Goal: Task Accomplishment & Management: Use online tool/utility

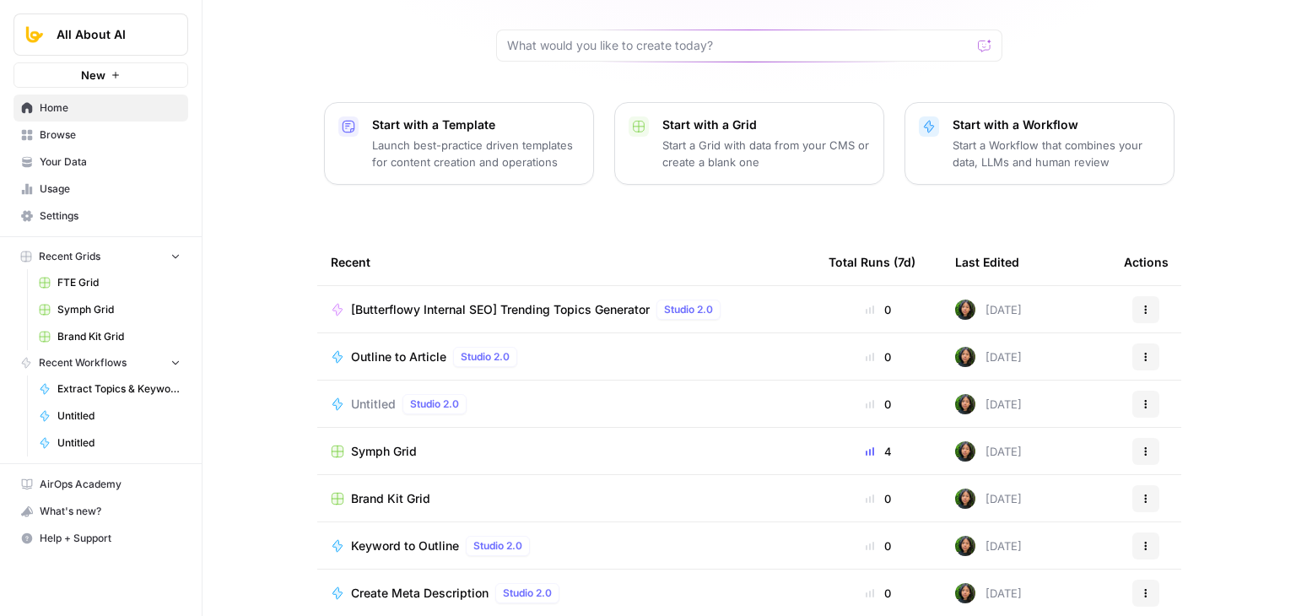
drag, startPoint x: 200, startPoint y: 115, endPoint x: 195, endPoint y: 263, distance: 148.6
drag, startPoint x: 212, startPoint y: 158, endPoint x: 236, endPoint y: 352, distance: 195.6
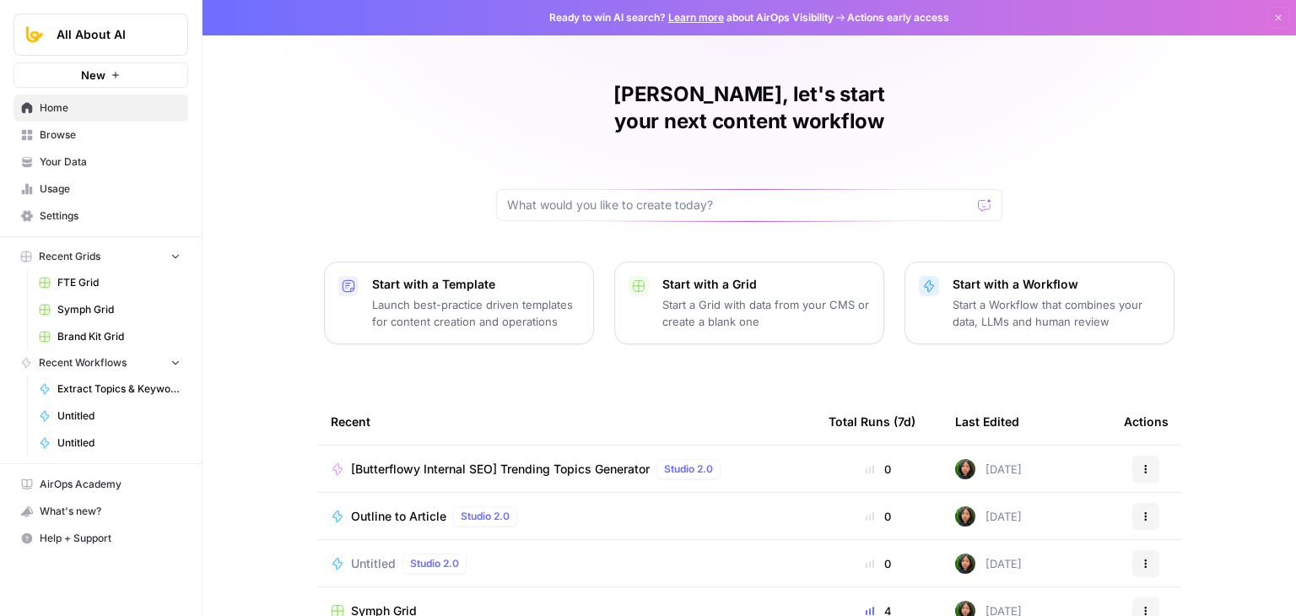
drag, startPoint x: 227, startPoint y: 319, endPoint x: 274, endPoint y: -6, distance: 328.3
click at [84, 308] on span "Symph Grid" at bounding box center [118, 309] width 123 height 15
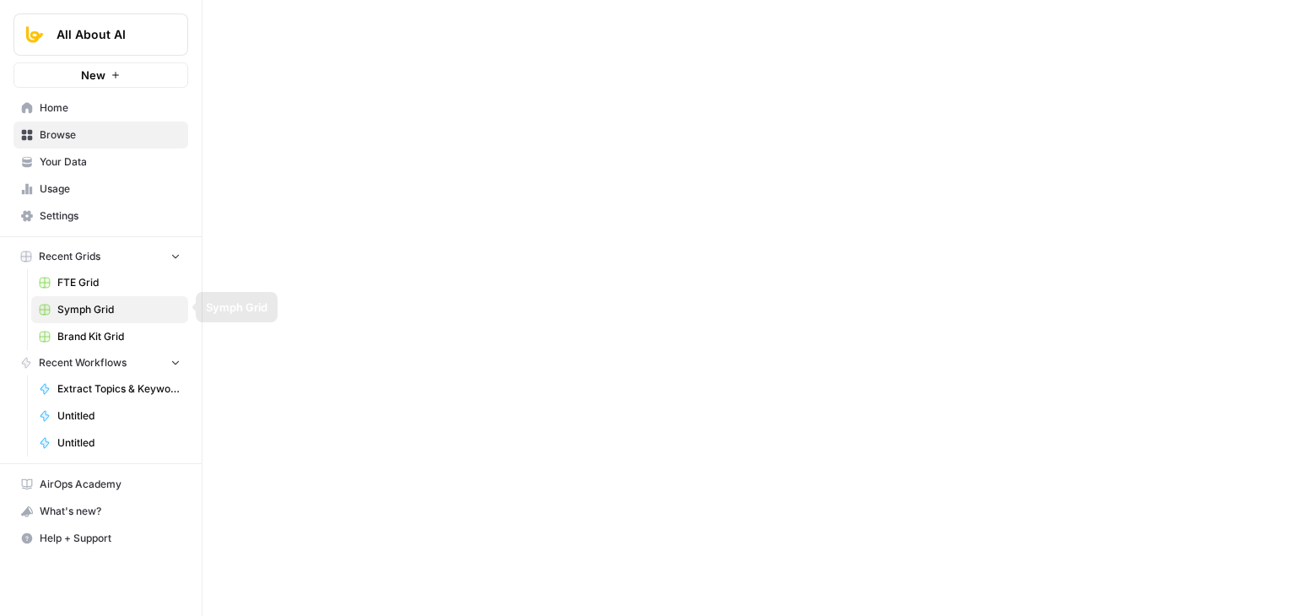
click at [88, 279] on span "FTE Grid" at bounding box center [118, 282] width 123 height 15
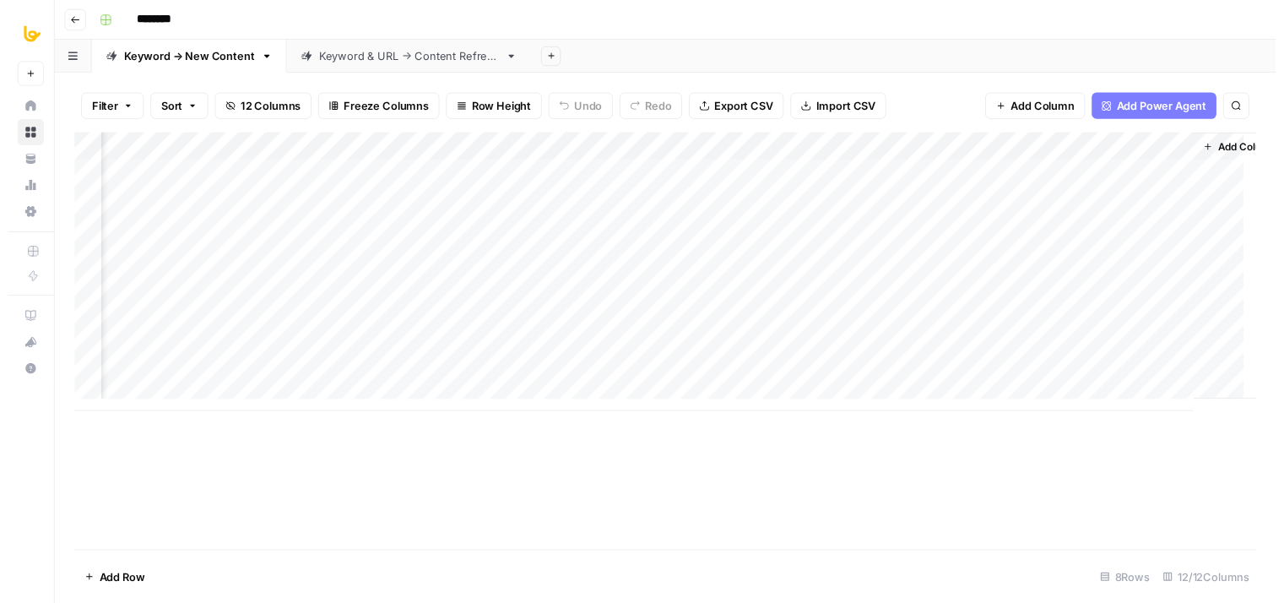
scroll to position [0, 701]
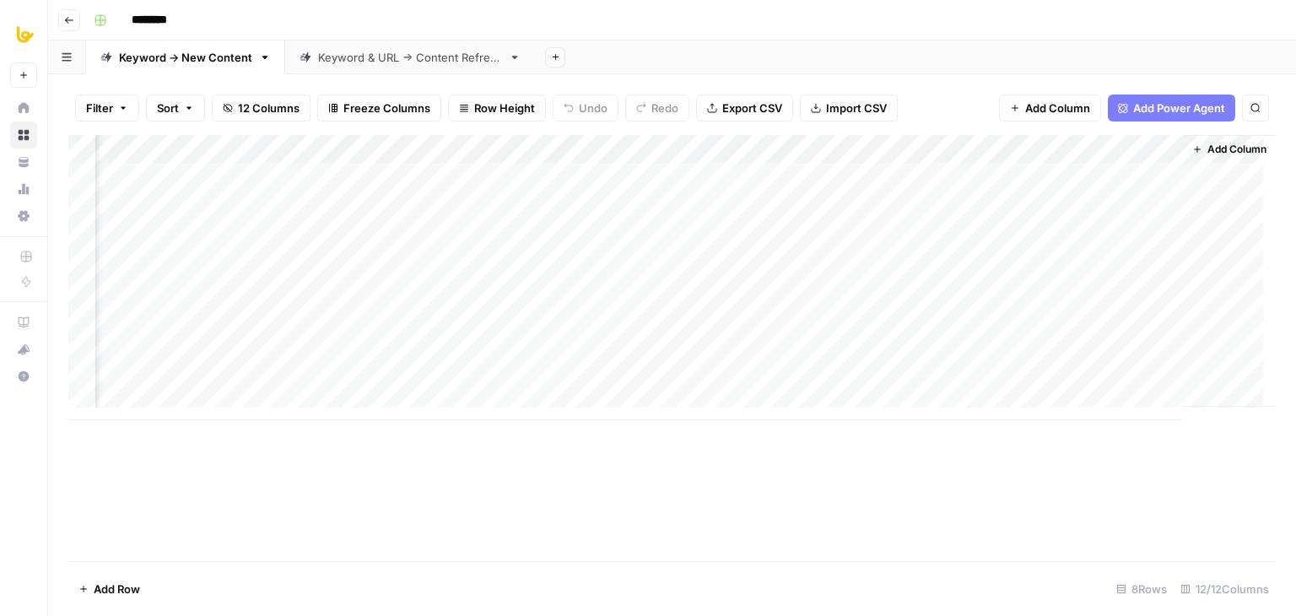
click at [844, 177] on div "Add Column" at bounding box center [672, 277] width 1208 height 285
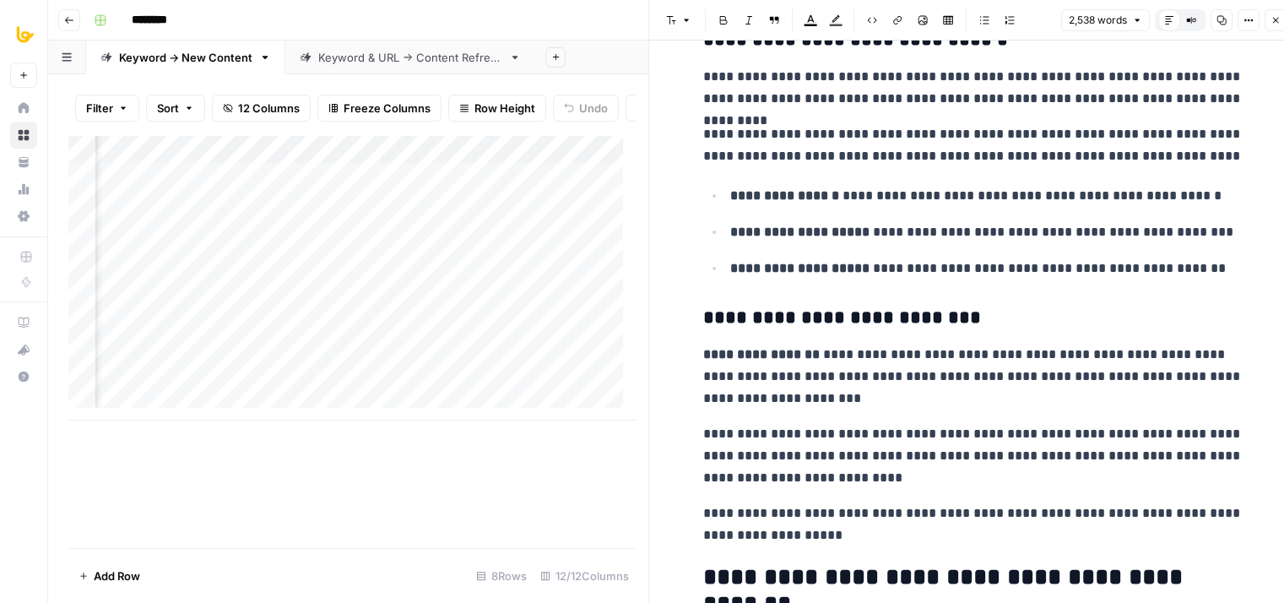
drag, startPoint x: 918, startPoint y: 284, endPoint x: 919, endPoint y: 404, distance: 120.7
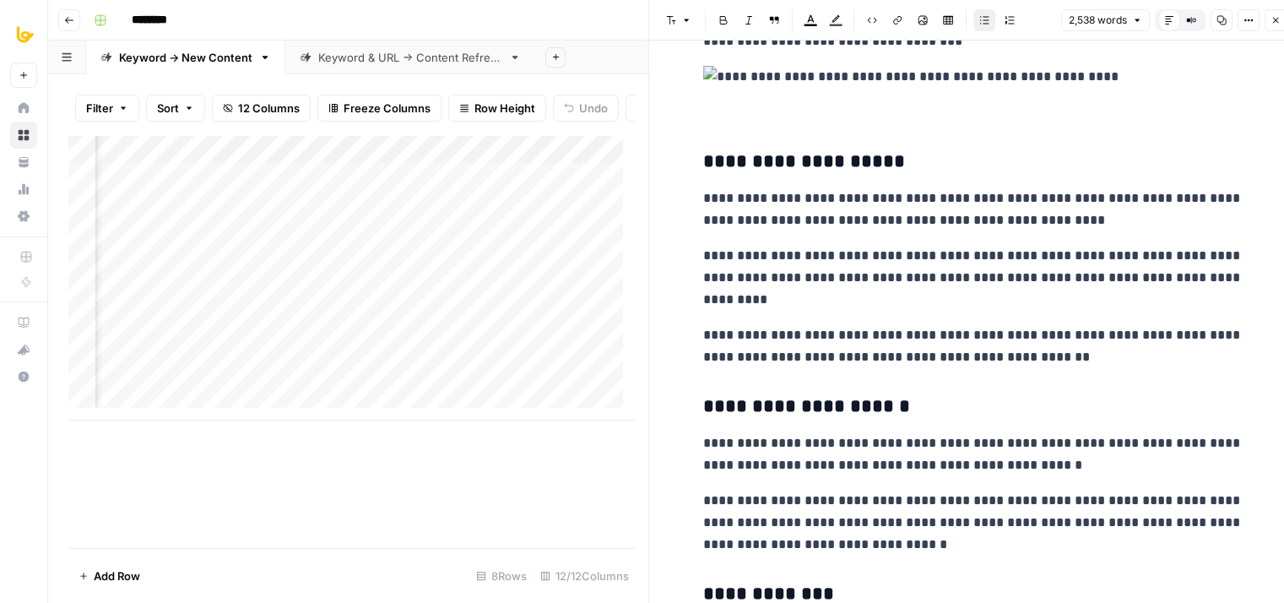
drag, startPoint x: 960, startPoint y: 219, endPoint x: 1002, endPoint y: 504, distance: 287.4
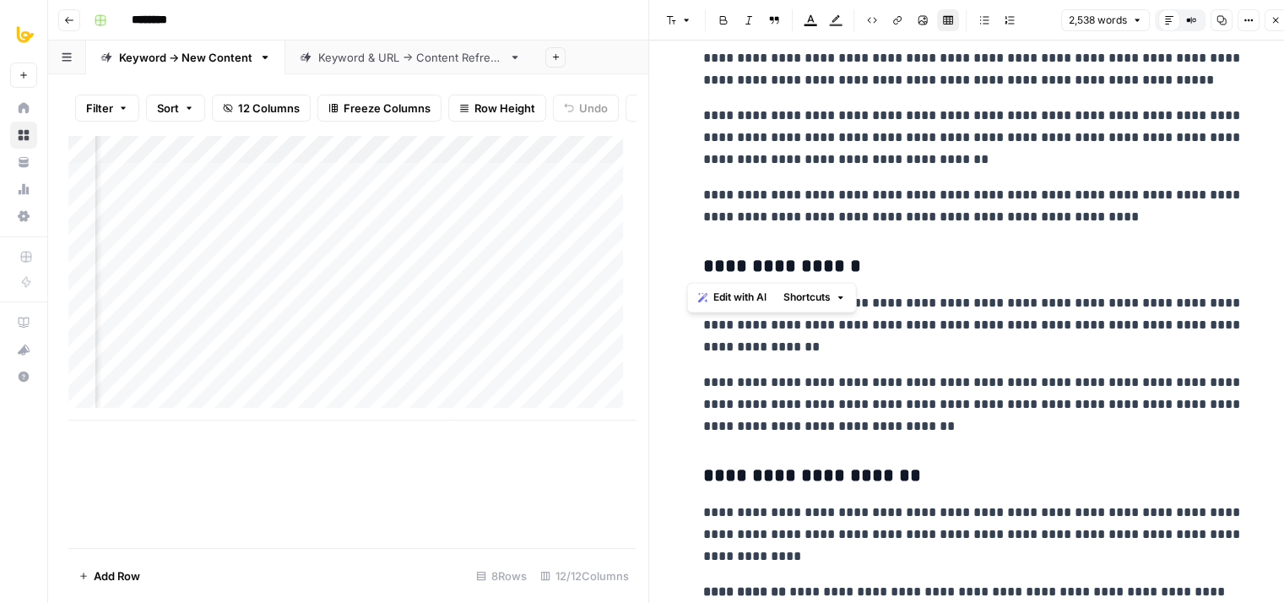
drag, startPoint x: 1016, startPoint y: 285, endPoint x: 1028, endPoint y: 555, distance: 270.3
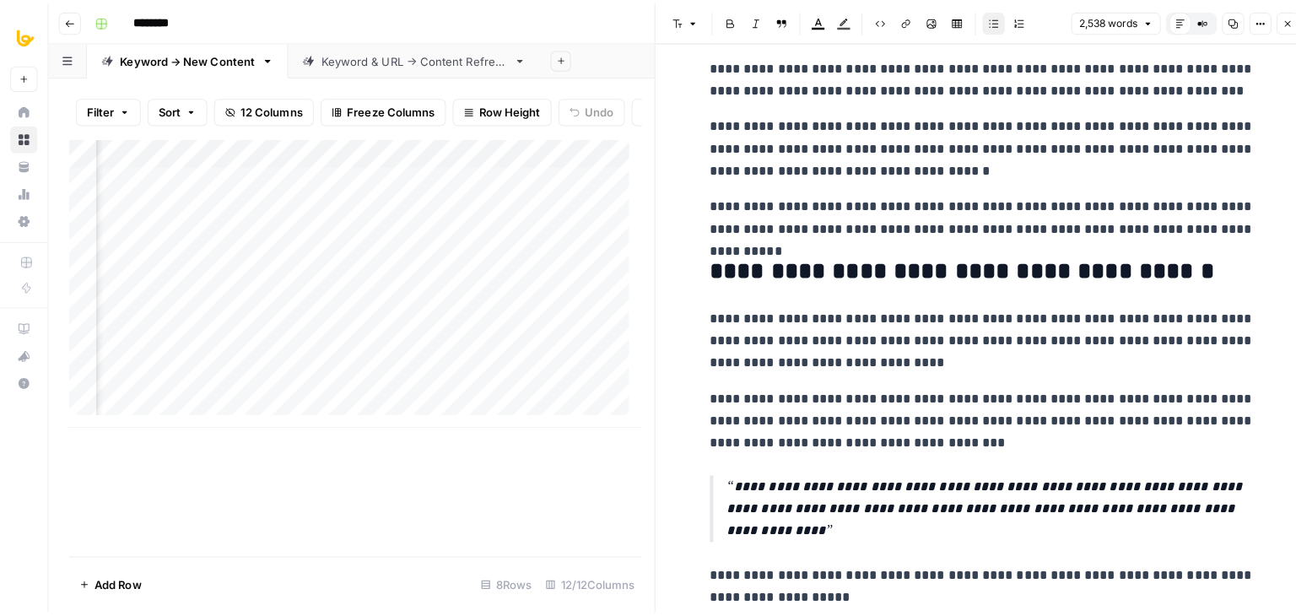
scroll to position [8622, 0]
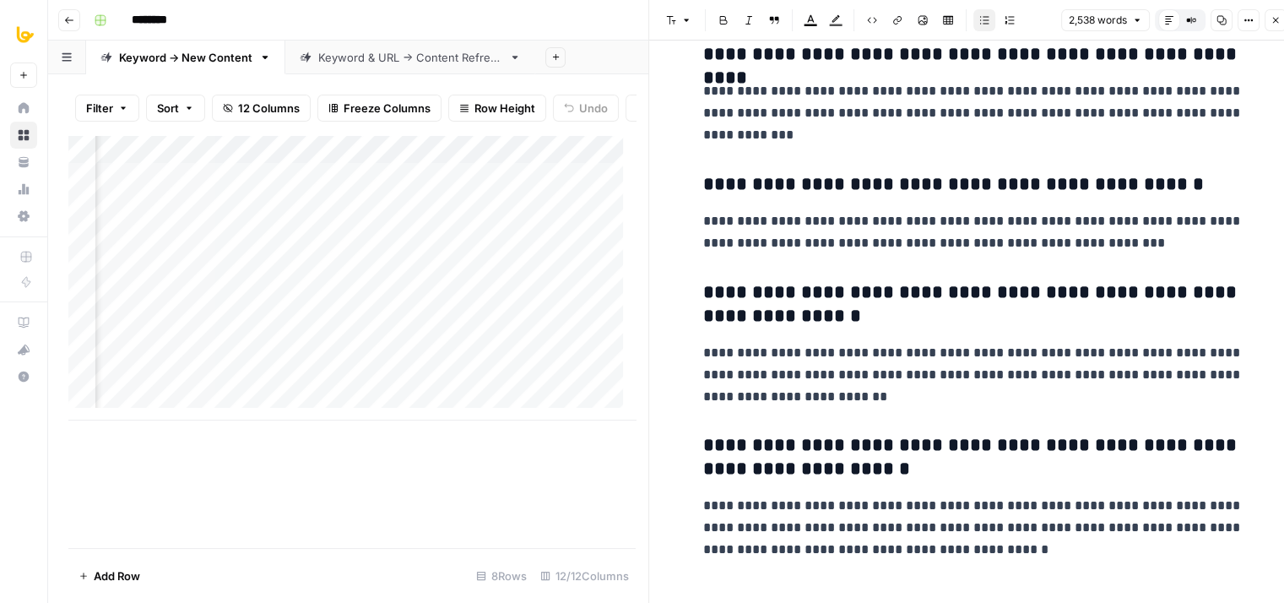
drag, startPoint x: 982, startPoint y: 376, endPoint x: 1011, endPoint y: 608, distance: 233.9
click at [1274, 19] on icon "button" at bounding box center [1276, 21] width 6 height 6
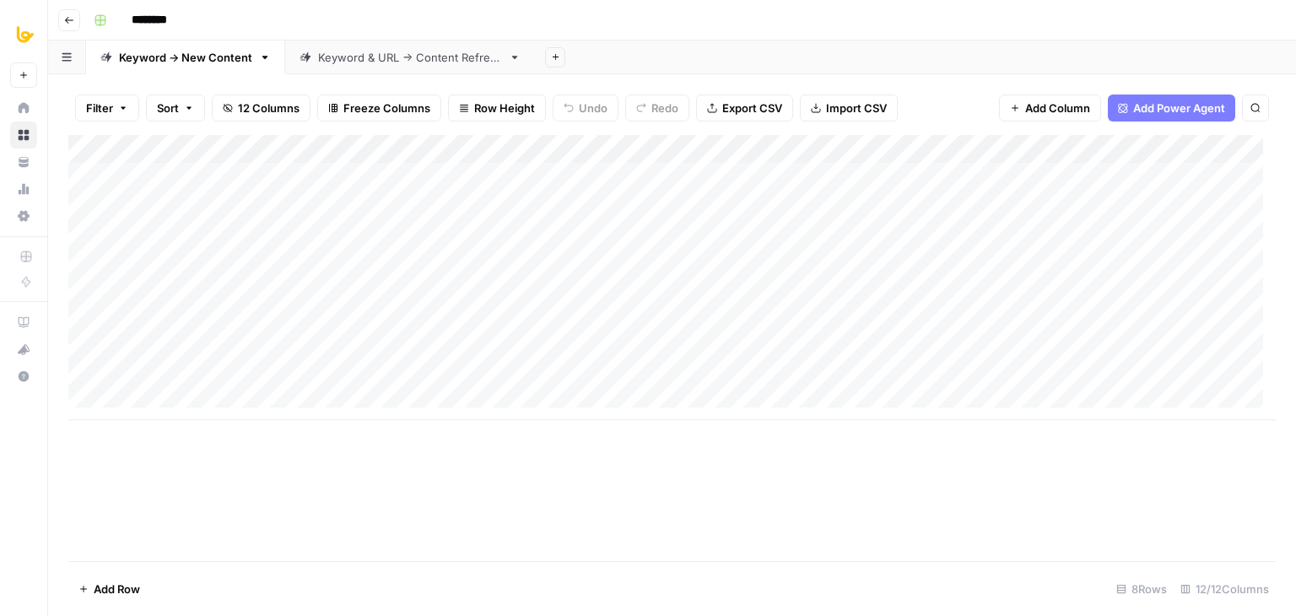
click at [398, 63] on div "Keyword & URL -> Content Refresh" at bounding box center [410, 57] width 184 height 17
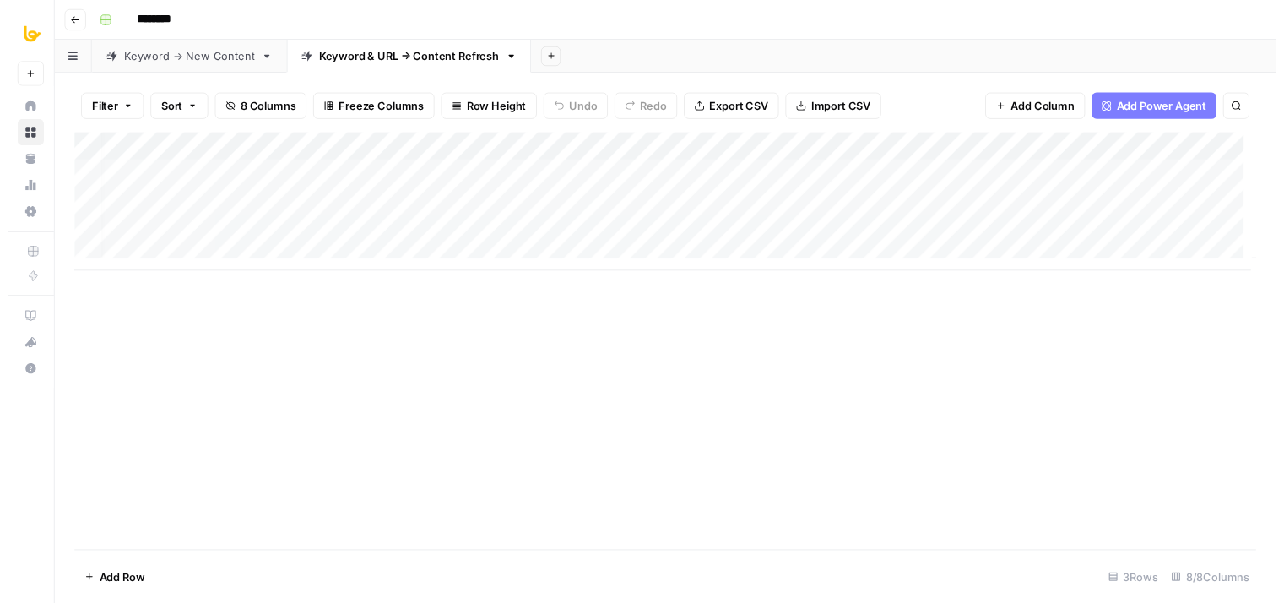
scroll to position [0, 102]
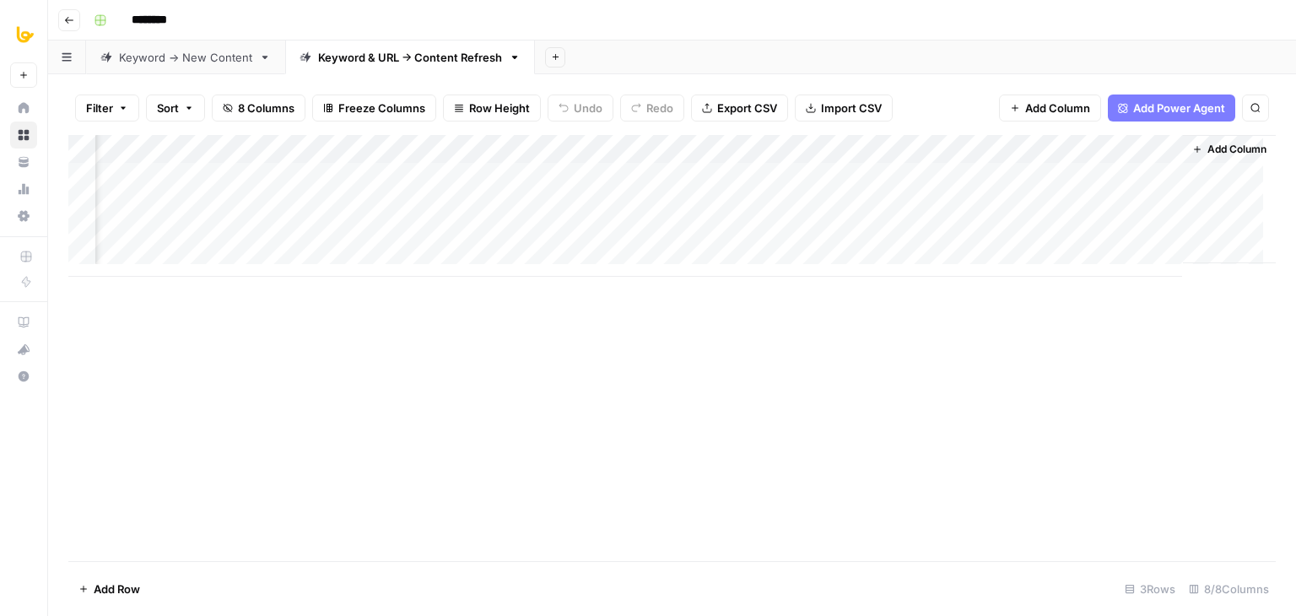
click at [1002, 171] on div "Add Column" at bounding box center [672, 206] width 1208 height 142
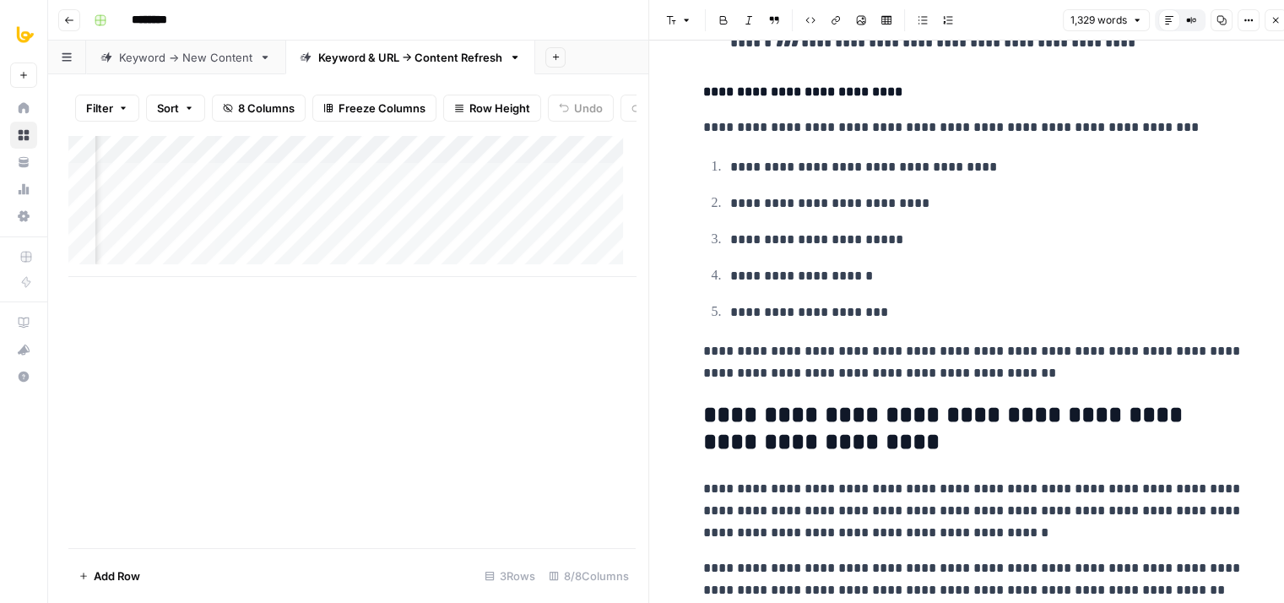
drag, startPoint x: 1044, startPoint y: 257, endPoint x: 1072, endPoint y: 466, distance: 211.1
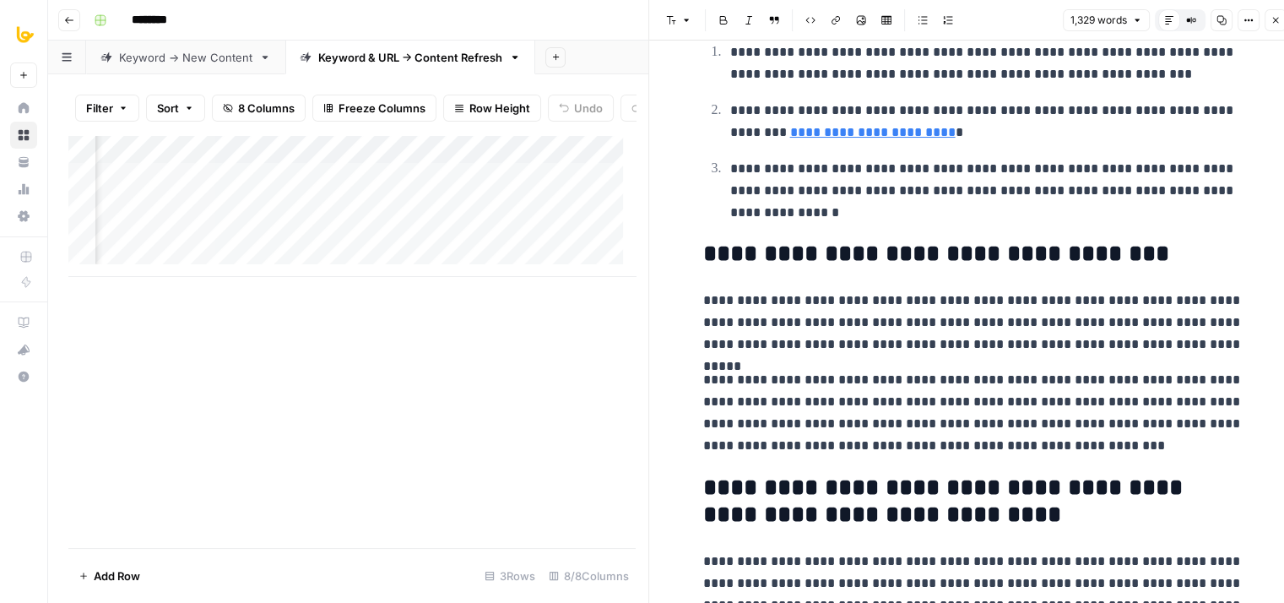
drag, startPoint x: 1009, startPoint y: 216, endPoint x: 1017, endPoint y: 382, distance: 166.4
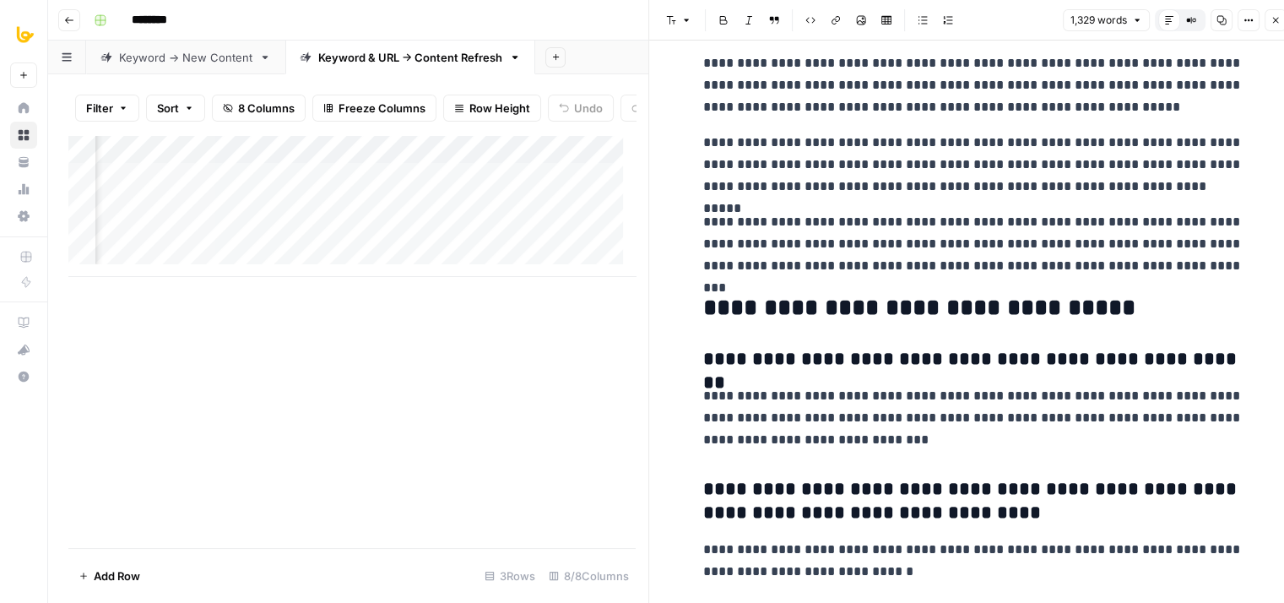
drag, startPoint x: 976, startPoint y: 293, endPoint x: 998, endPoint y: 453, distance: 161.8
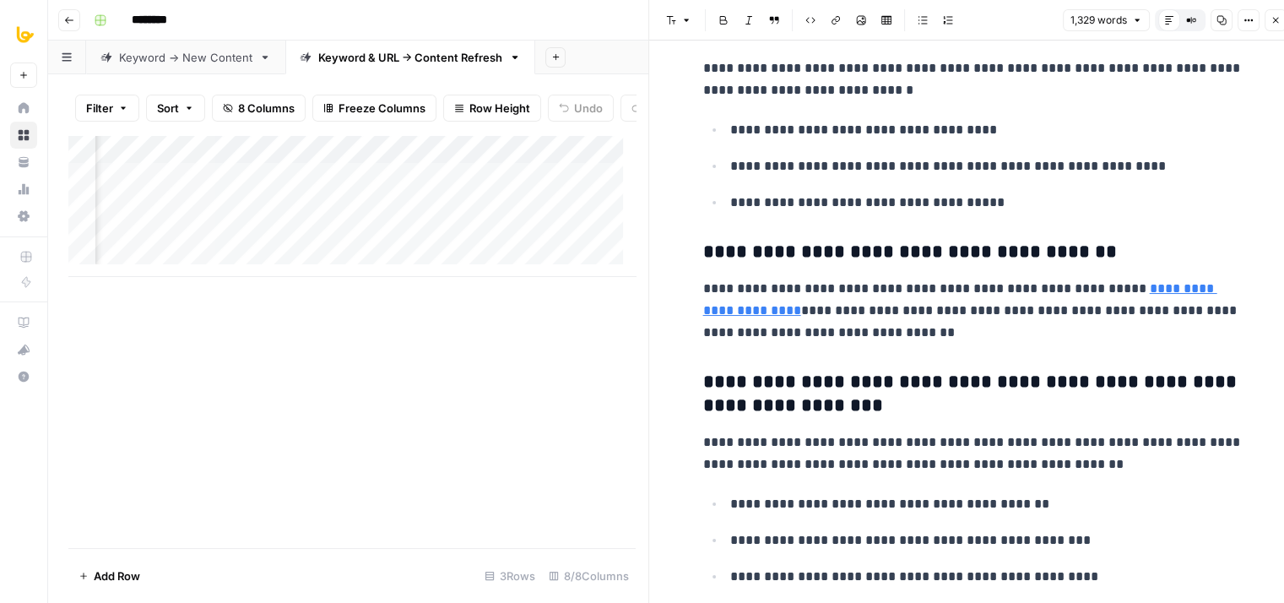
scroll to position [4843, 0]
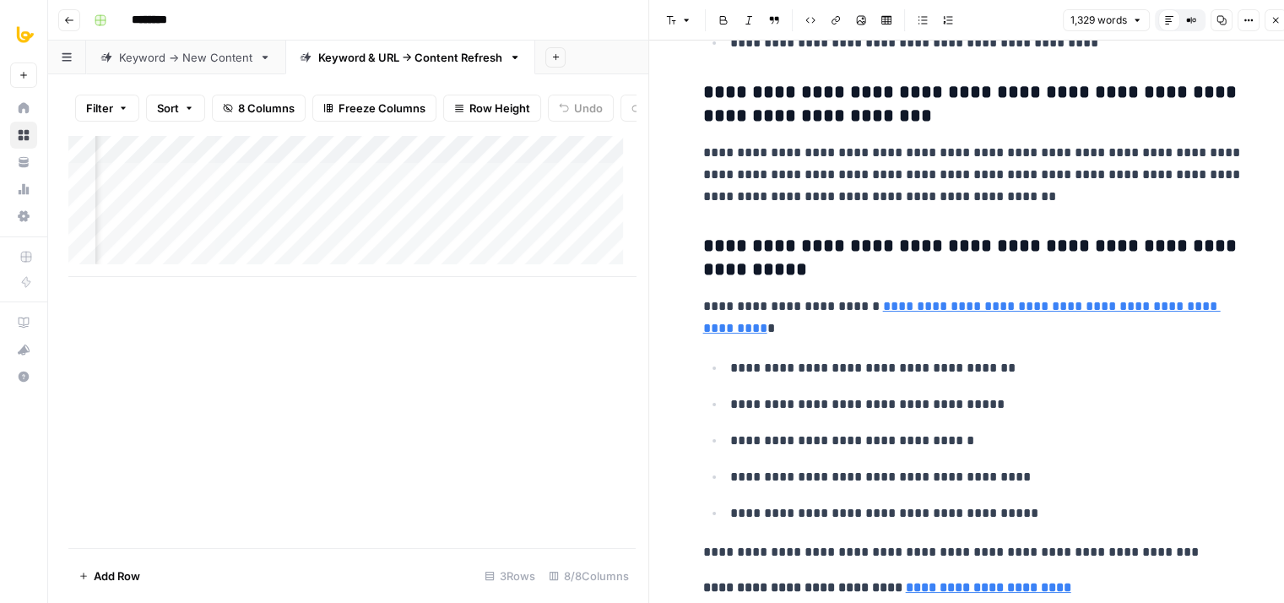
drag, startPoint x: 977, startPoint y: 253, endPoint x: 1014, endPoint y: 468, distance: 218.4
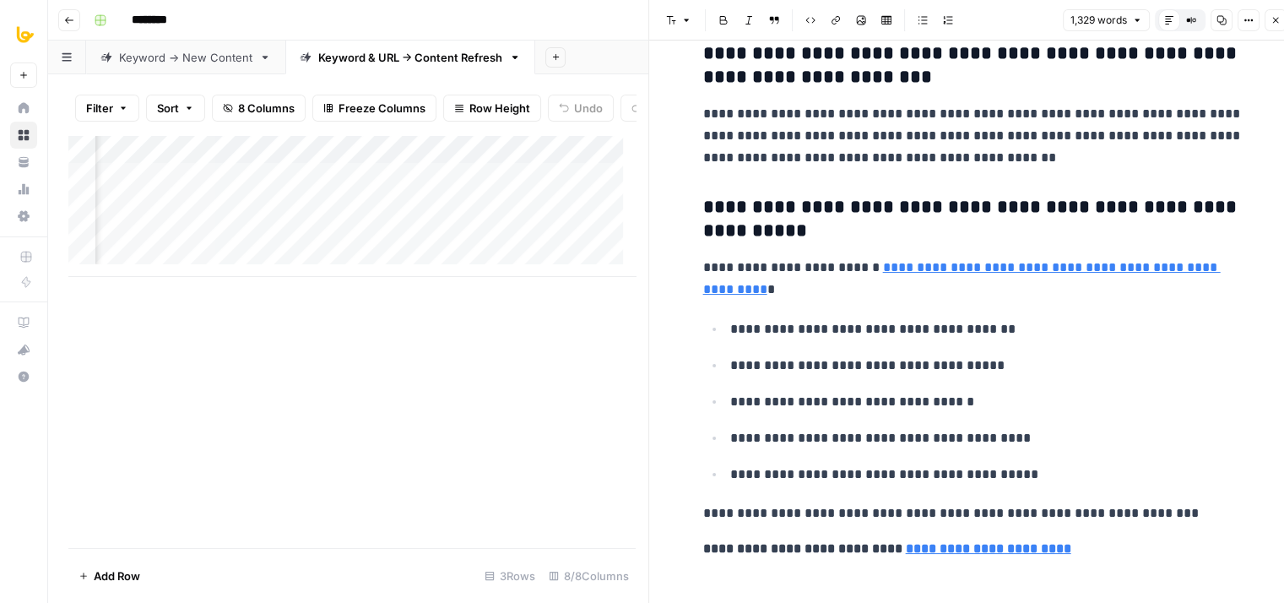
scroll to position [14, 0]
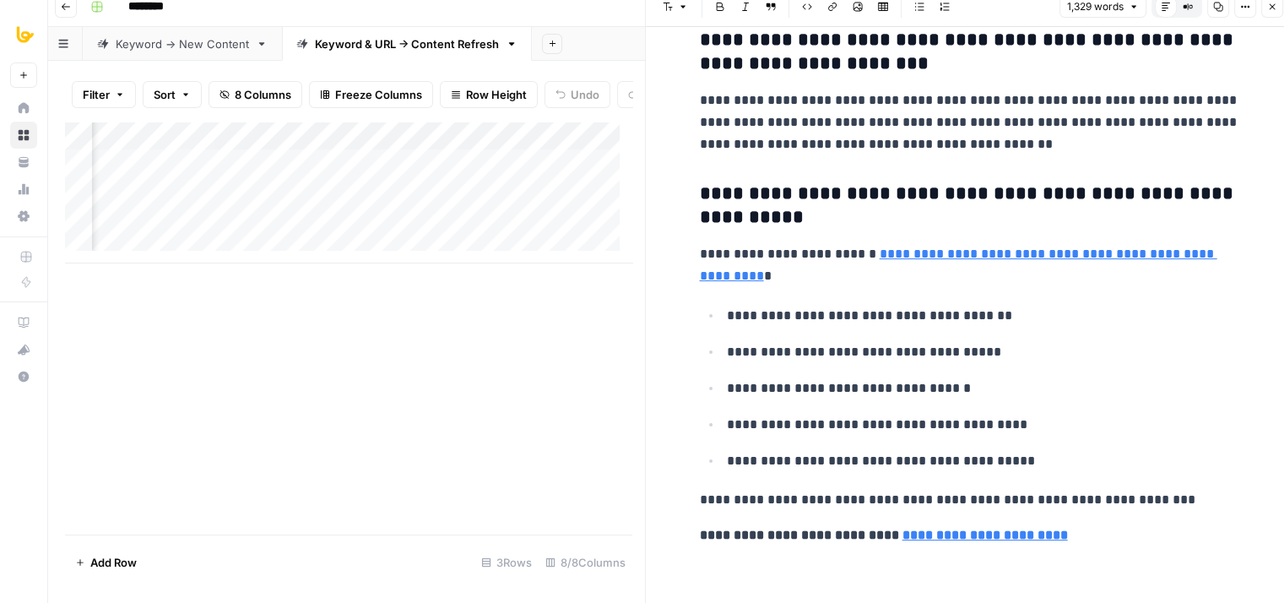
drag, startPoint x: 929, startPoint y: 203, endPoint x: 955, endPoint y: 462, distance: 261.2
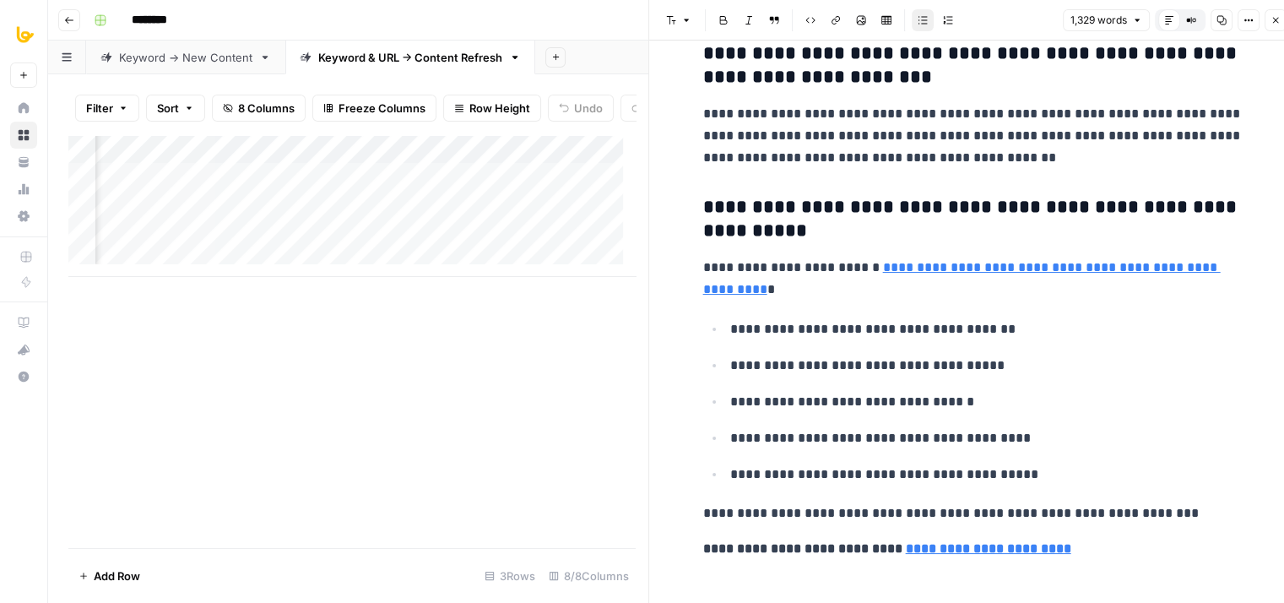
drag, startPoint x: 808, startPoint y: 388, endPoint x: 895, endPoint y: 387, distance: 86.1
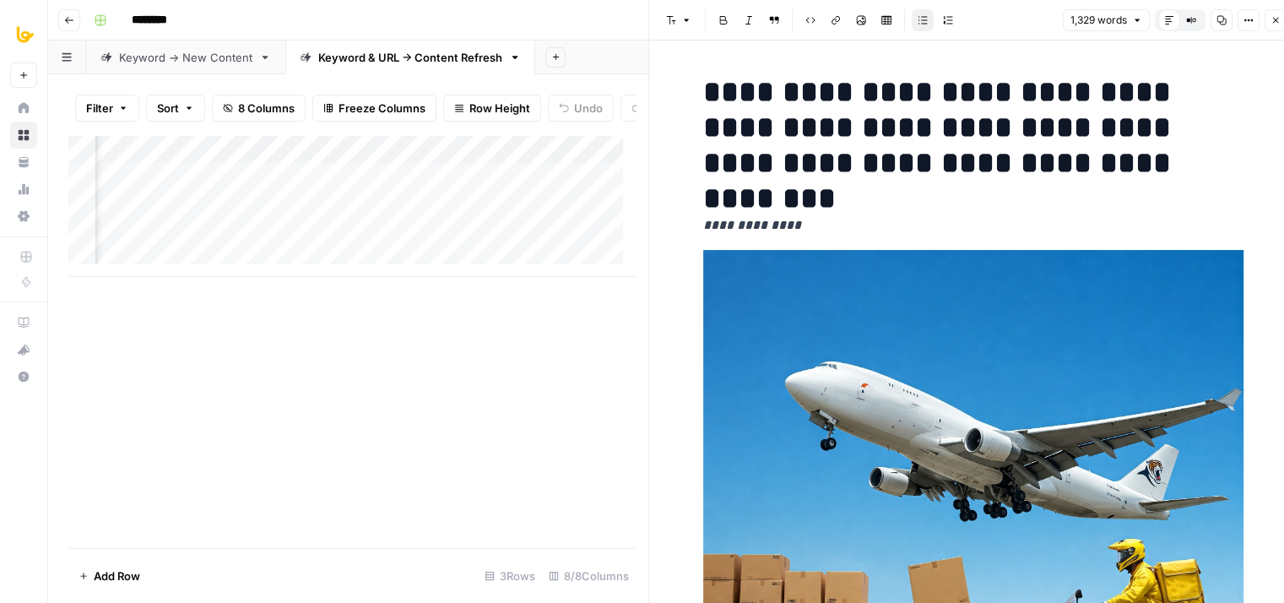
drag, startPoint x: 906, startPoint y: 396, endPoint x: 814, endPoint y: -7, distance: 412.8
click at [1272, 21] on icon "button" at bounding box center [1275, 20] width 10 height 10
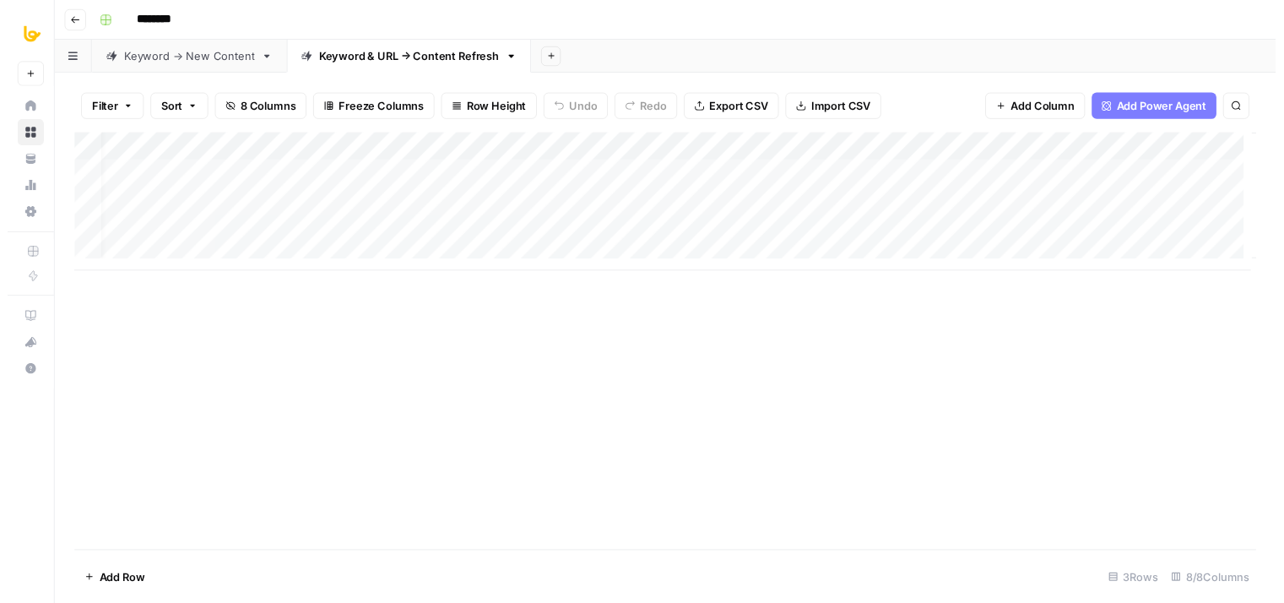
scroll to position [0, 102]
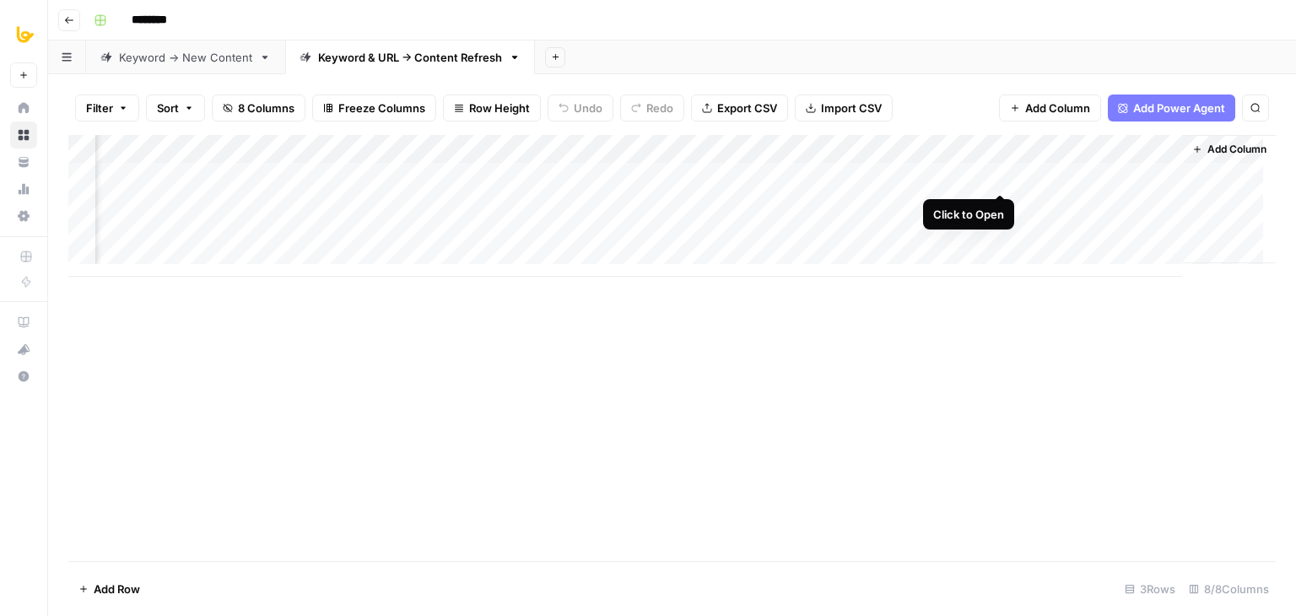
click at [1000, 174] on div "Add Column" at bounding box center [672, 206] width 1208 height 142
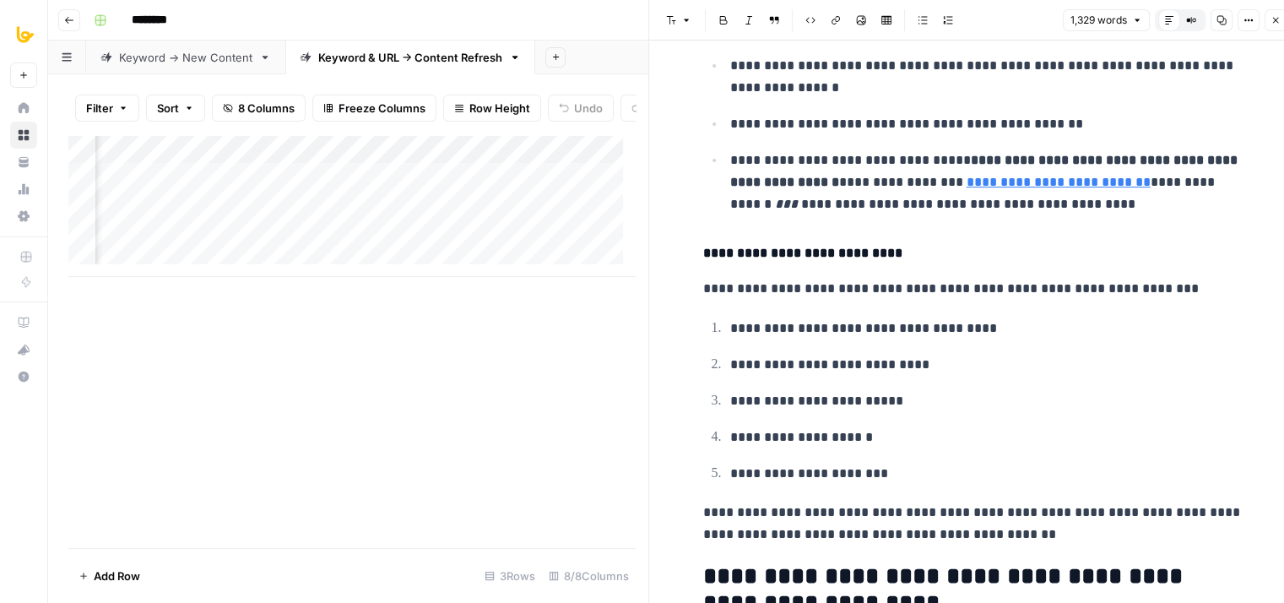
drag, startPoint x: 1004, startPoint y: 132, endPoint x: 966, endPoint y: 369, distance: 239.3
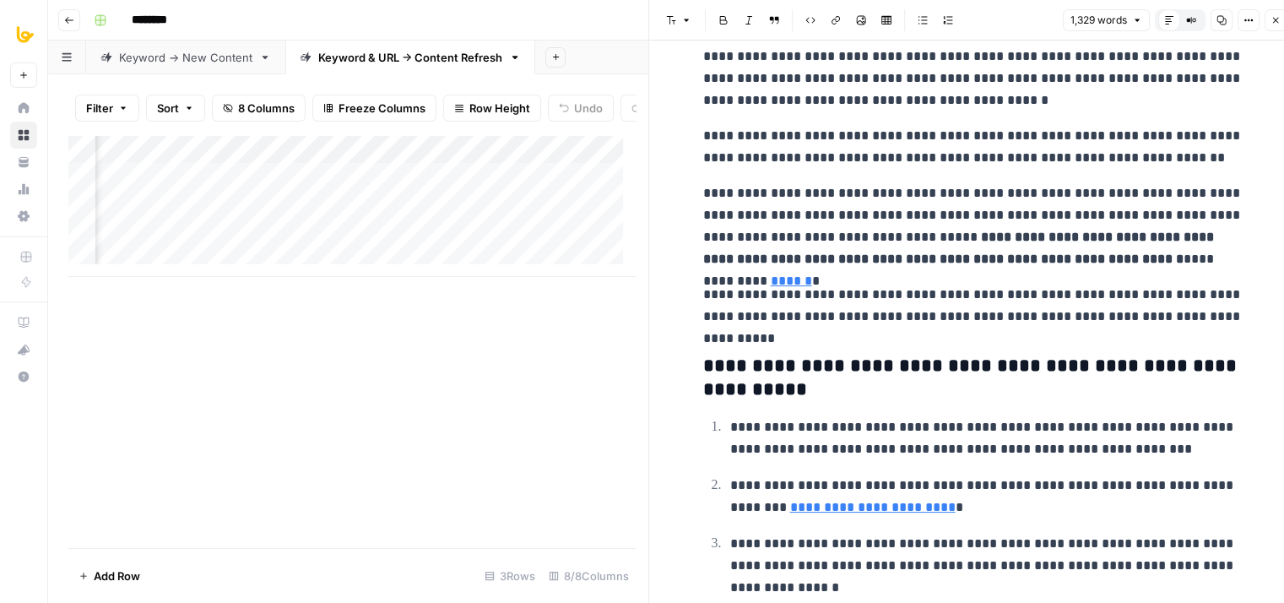
drag, startPoint x: 884, startPoint y: 196, endPoint x: 866, endPoint y: 329, distance: 134.5
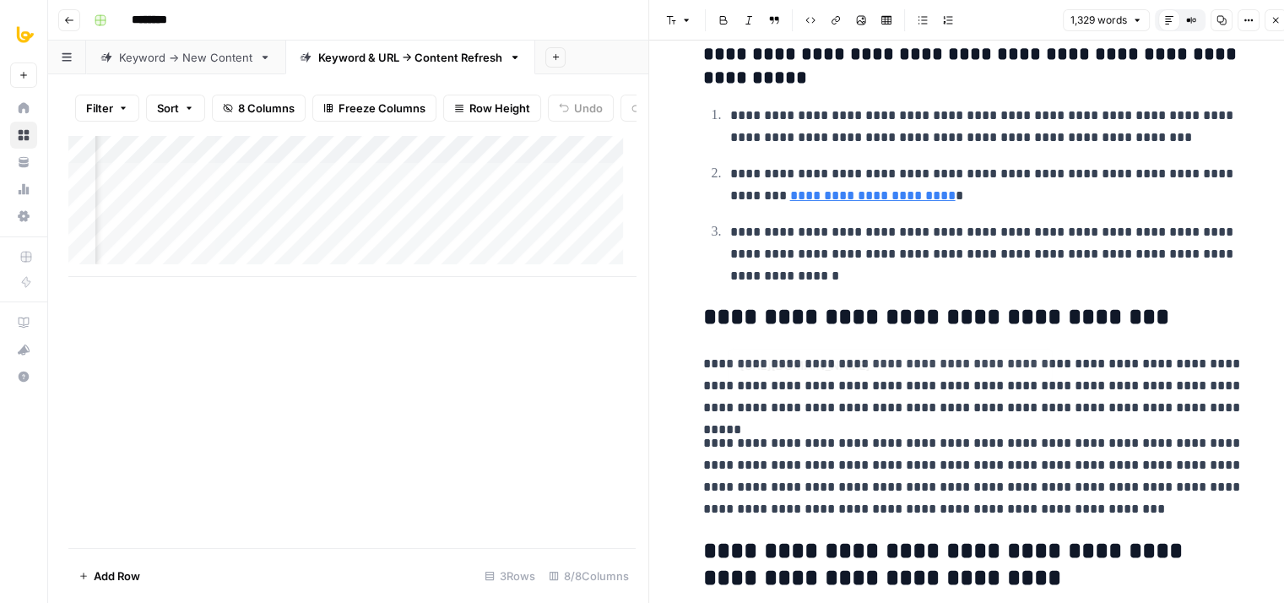
drag, startPoint x: 851, startPoint y: 239, endPoint x: 847, endPoint y: 316, distance: 77.7
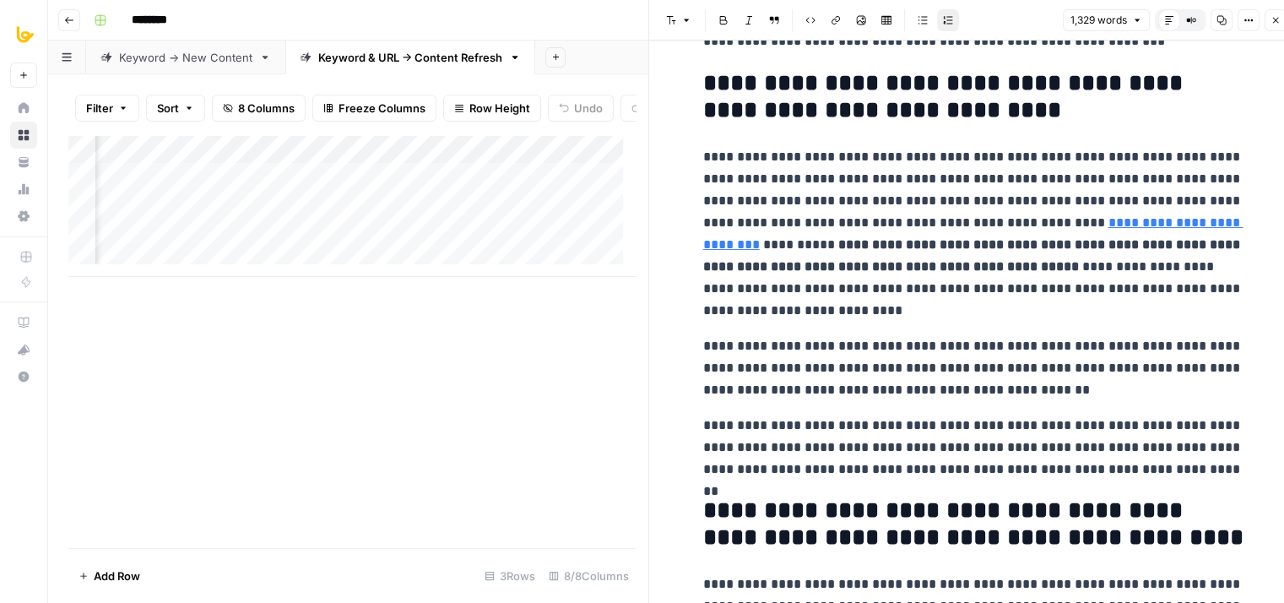
drag, startPoint x: 866, startPoint y: 203, endPoint x: 907, endPoint y: 333, distance: 135.6
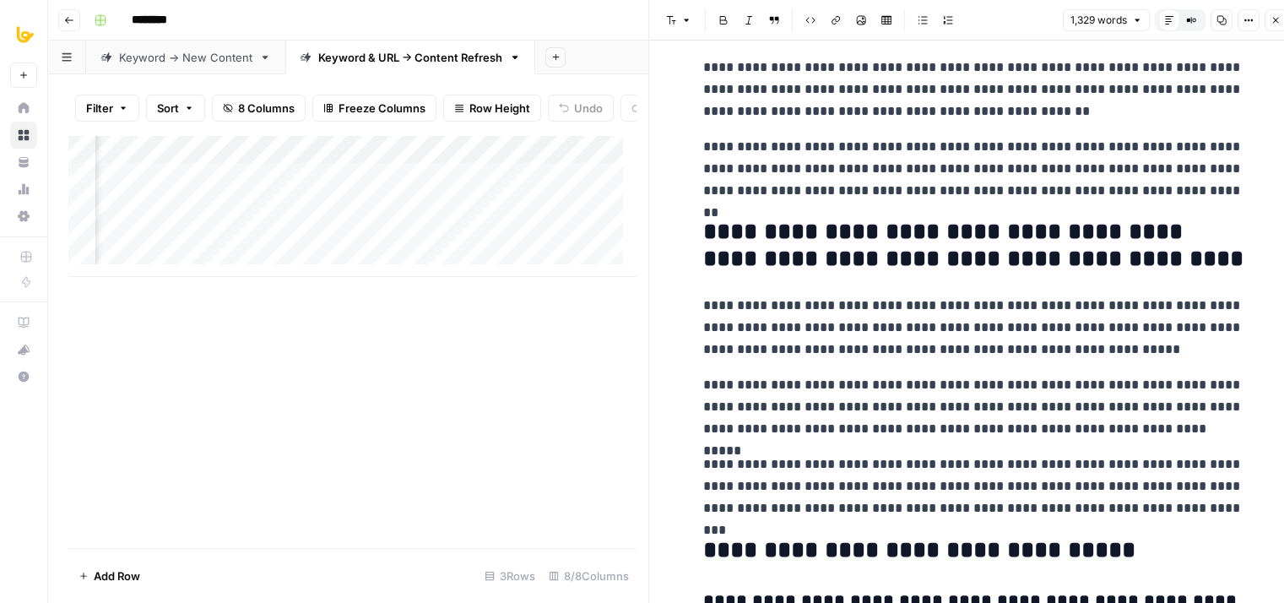
drag, startPoint x: 918, startPoint y: 241, endPoint x: 932, endPoint y: 398, distance: 157.6
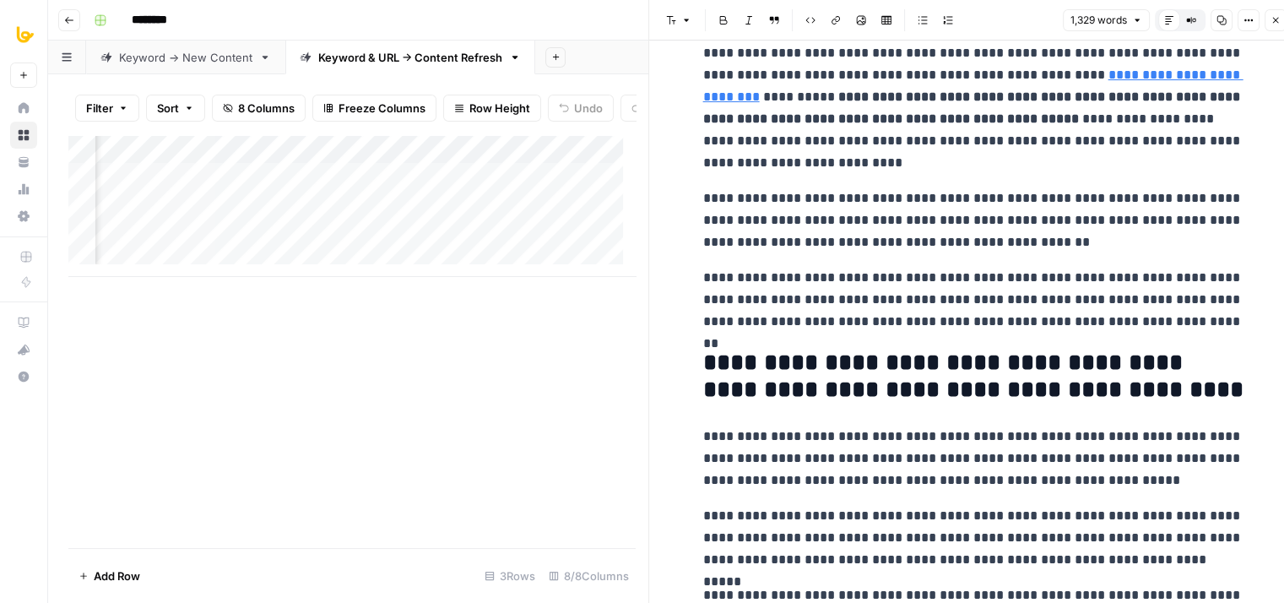
drag, startPoint x: 976, startPoint y: 246, endPoint x: 978, endPoint y: 137, distance: 108.9
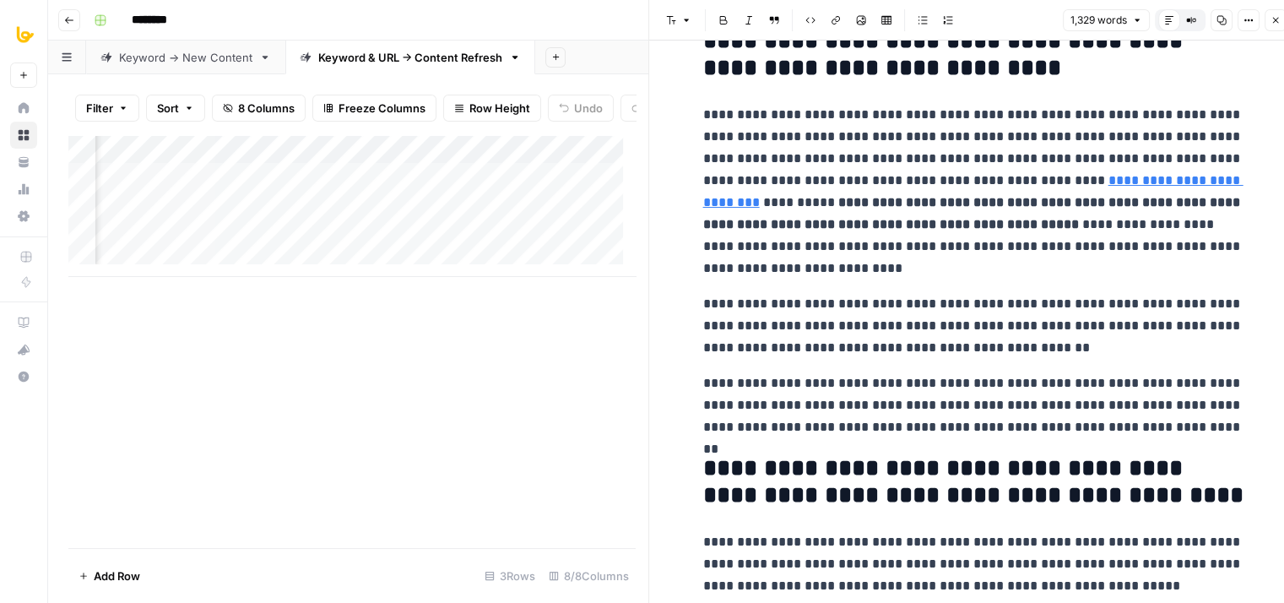
scroll to position [3241, 0]
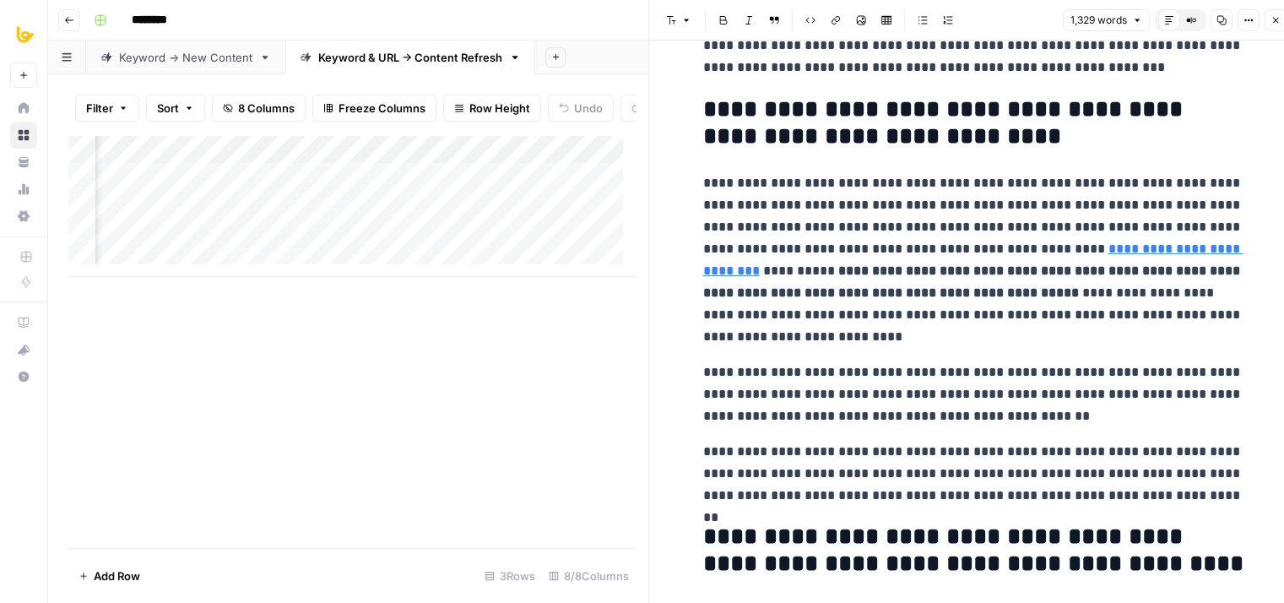
drag, startPoint x: 963, startPoint y: 232, endPoint x: 968, endPoint y: 153, distance: 79.5
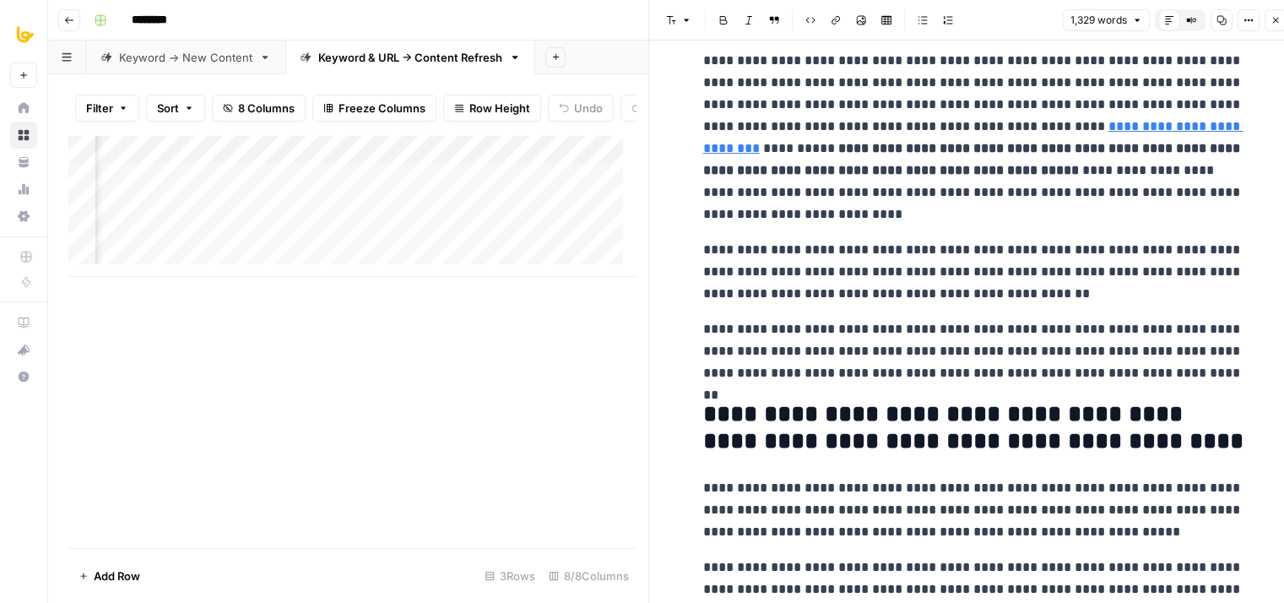
drag, startPoint x: 828, startPoint y: 257, endPoint x: 871, endPoint y: 295, distance: 56.8
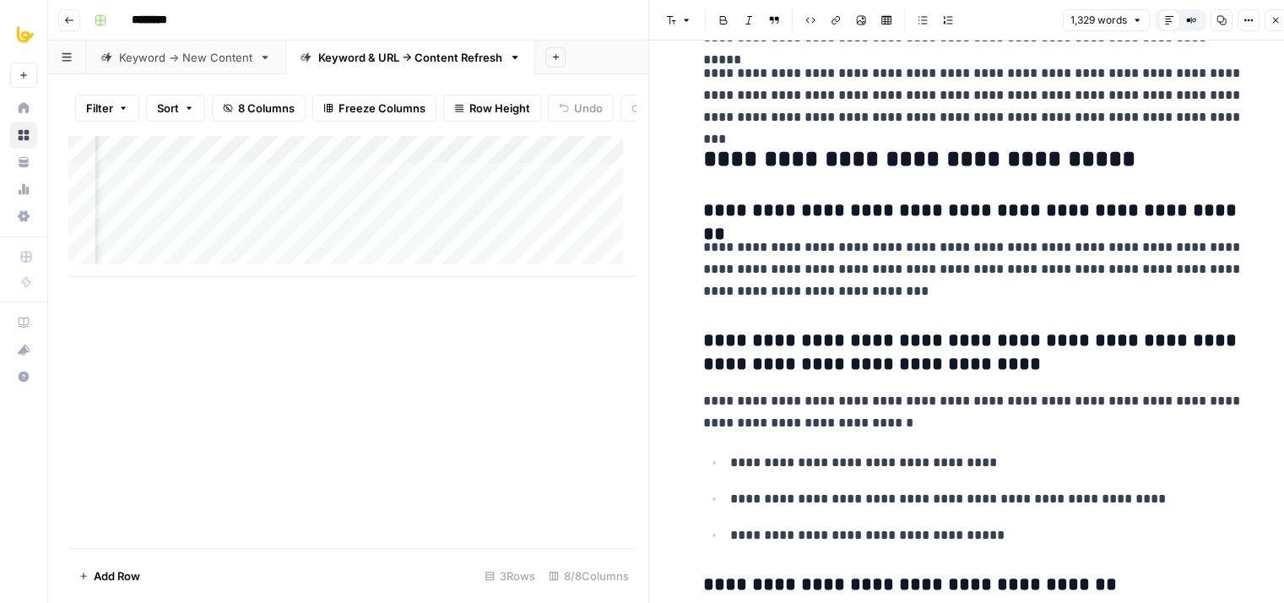
drag, startPoint x: 880, startPoint y: 256, endPoint x: 938, endPoint y: 362, distance: 121.2
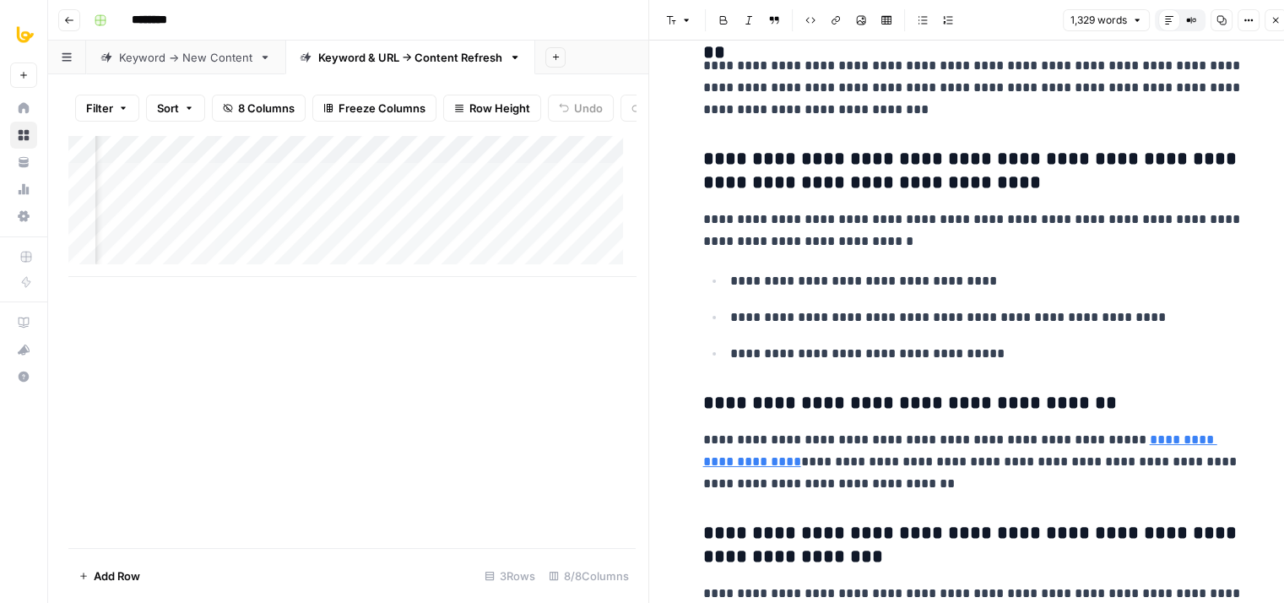
drag, startPoint x: 953, startPoint y: 359, endPoint x: 962, endPoint y: 494, distance: 135.4
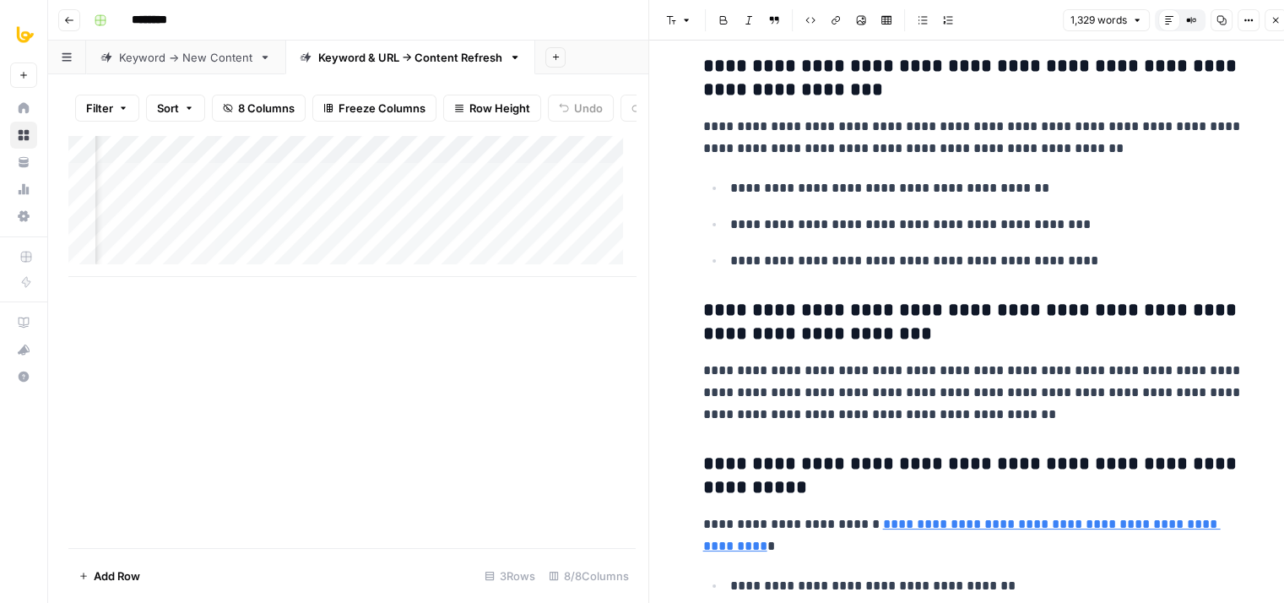
drag, startPoint x: 992, startPoint y: 279, endPoint x: 982, endPoint y: 283, distance: 11.0
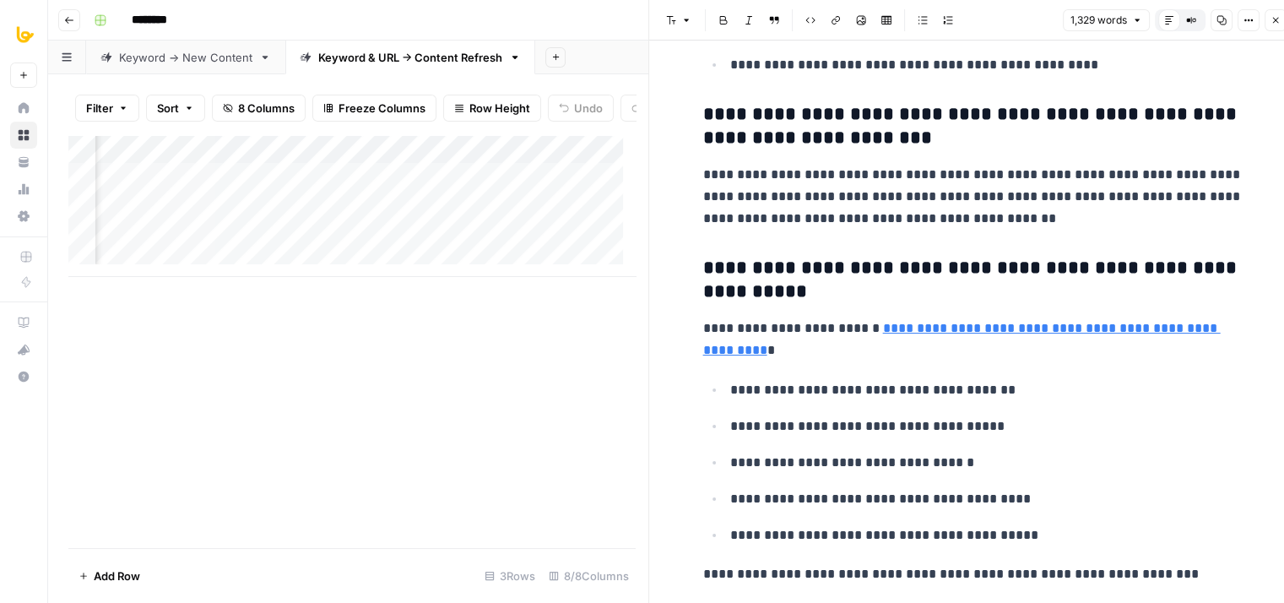
drag, startPoint x: 982, startPoint y: 283, endPoint x: 950, endPoint y: 297, distance: 34.4
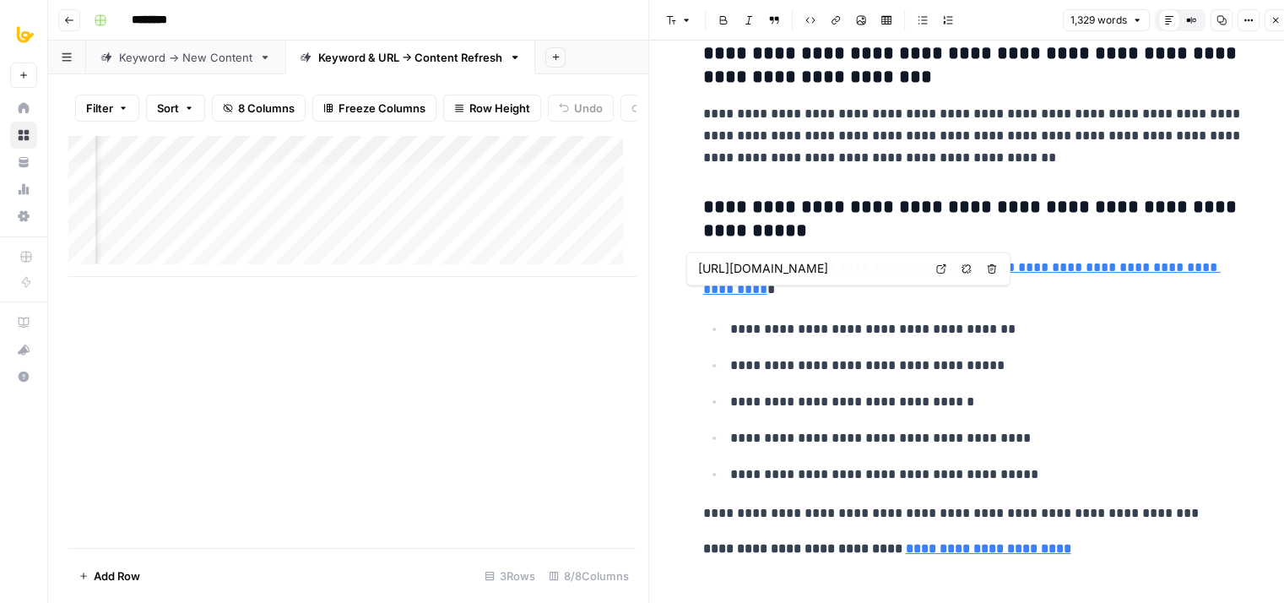
drag, startPoint x: 935, startPoint y: 268, endPoint x: 909, endPoint y: 353, distance: 88.4
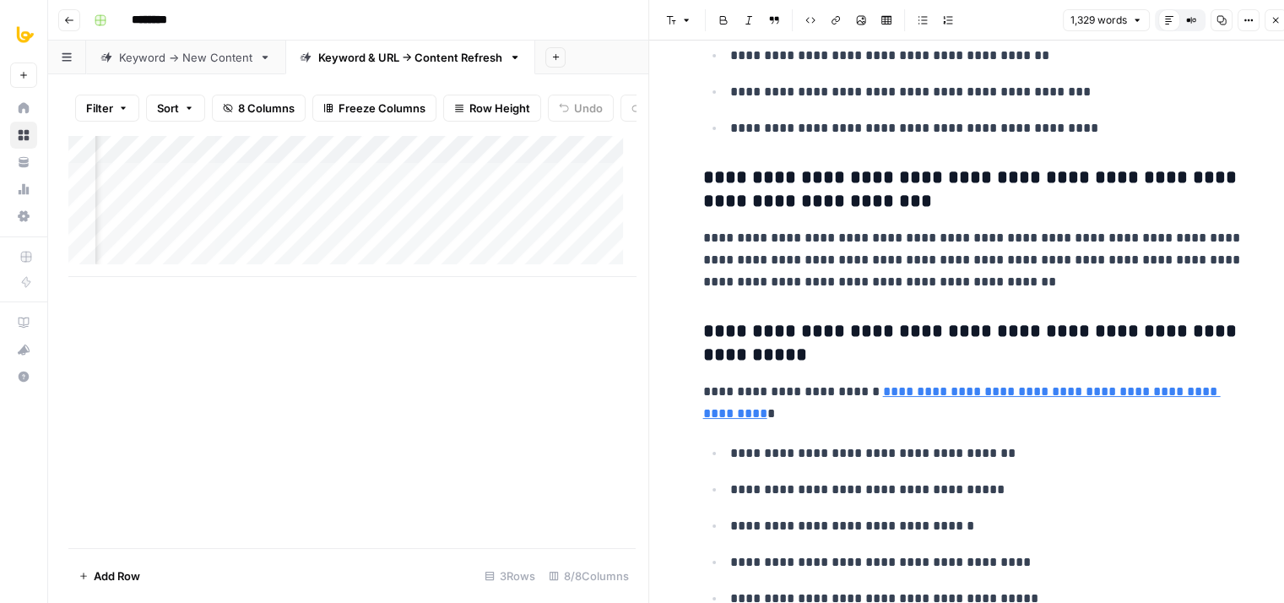
drag, startPoint x: 811, startPoint y: 326, endPoint x: 824, endPoint y: 156, distance: 170.1
